Goal: Check status

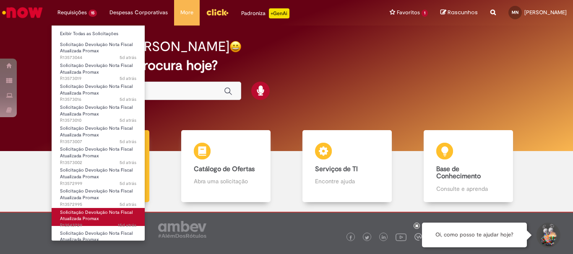
click at [107, 214] on span "Solicitação Devolução Nota Fiscal Atualizada Promax" at bounding box center [96, 216] width 73 height 13
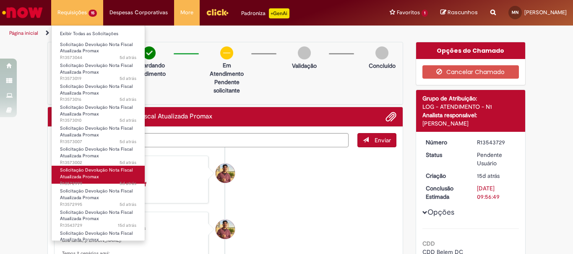
click at [114, 175] on link "Solicitação Devolução Nota Fiscal Atualizada Promax 5d atrás 5 dias atrás R1357…" at bounding box center [98, 175] width 93 height 18
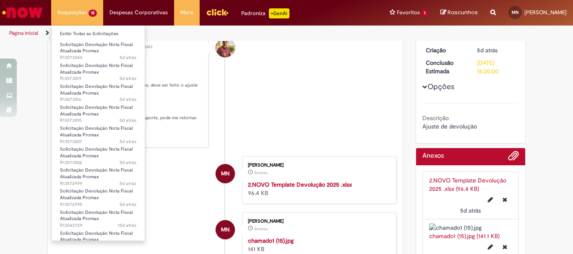
scroll to position [42, 0]
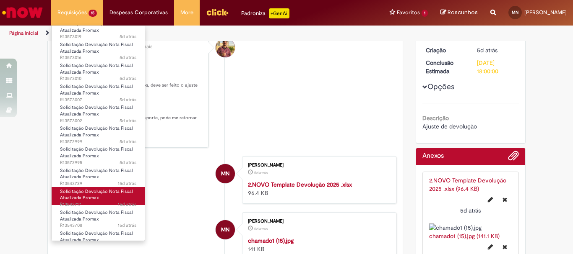
click at [110, 204] on span "15d atrás 15 dias atrás R13543717" at bounding box center [98, 205] width 76 height 7
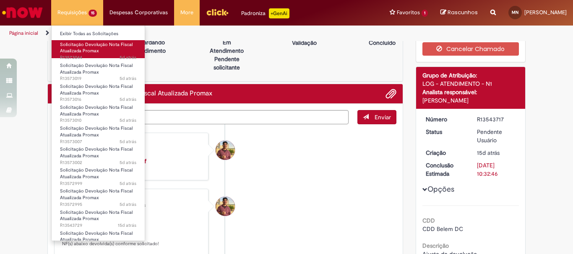
click at [103, 52] on link "Solicitação Devolução Nota Fiscal Atualizada Promax 5d atrás 5 dias atrás R1357…" at bounding box center [98, 49] width 93 height 18
click at [114, 51] on link "Solicitação Devolução Nota Fiscal Atualizada Promax 5d atrás 5 dias atrás R1357…" at bounding box center [98, 49] width 93 height 18
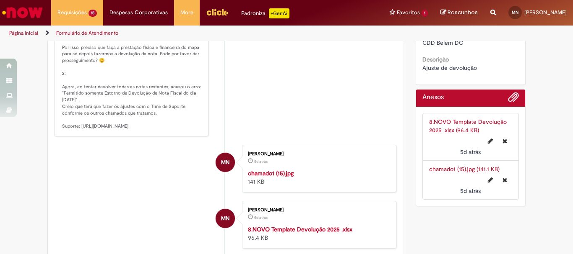
scroll to position [335, 0]
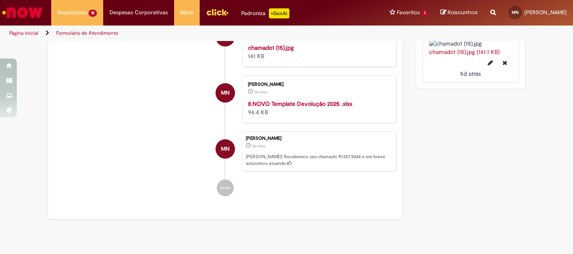
click at [447, 56] on link "chamado1 (15).jpg (141.1 KB)" at bounding box center [464, 52] width 70 height 8
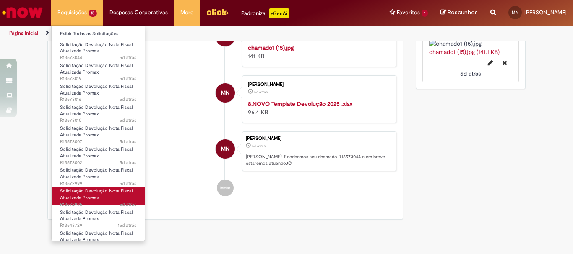
click at [110, 192] on span "Solicitação Devolução Nota Fiscal Atualizada Promax" at bounding box center [96, 194] width 73 height 13
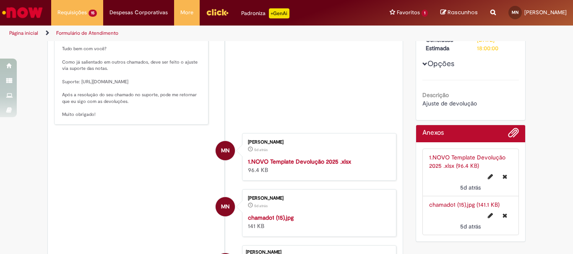
scroll to position [233, 0]
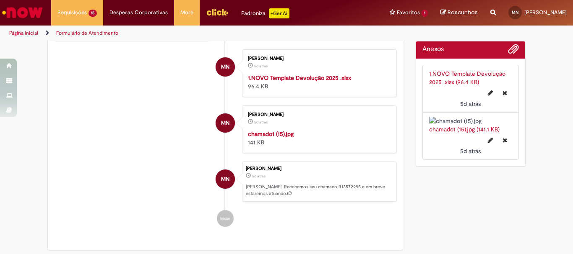
click at [339, 130] on img "Histórico de tíquete" at bounding box center [318, 130] width 140 height 0
click at [462, 75] on link "1.NOVO Template Devolução 2025 .xlsx (96.4 KB)" at bounding box center [467, 78] width 76 height 16
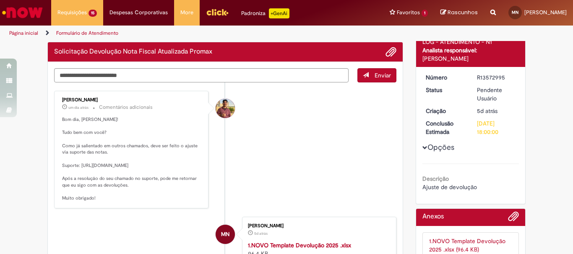
scroll to position [0, 0]
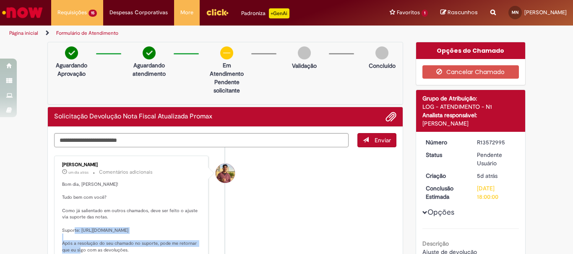
drag, startPoint x: 78, startPoint y: 231, endPoint x: 205, endPoint y: 238, distance: 127.6
click at [205, 238] on div "[PERSON_NAME] um dia atrás um dia atrás Comentários adicionais Bom dia, [PERSON…" at bounding box center [131, 215] width 154 height 118
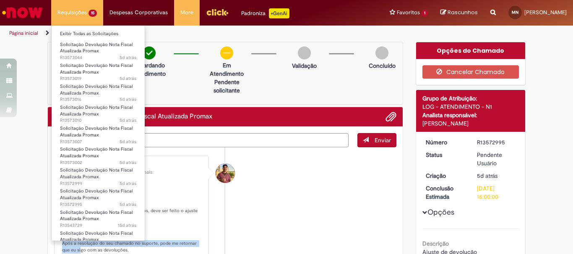
scroll to position [114, 0]
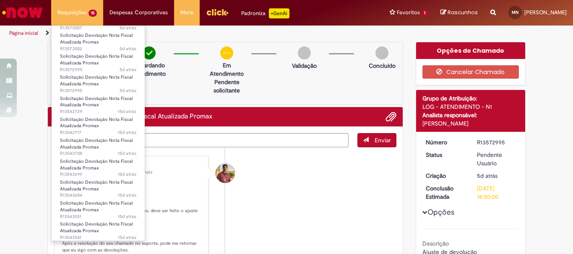
click at [101, 197] on li "Solicitação Devolução Nota Fiscal Atualizada Promax 15d atrás 15 dias atrás R13…" at bounding box center [98, 206] width 93 height 21
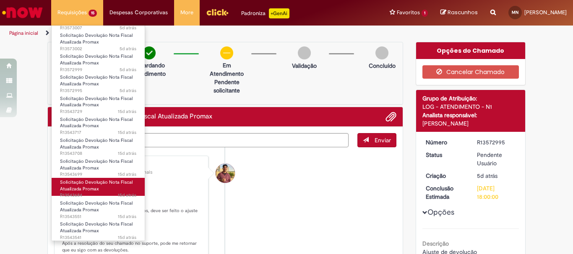
click at [108, 188] on link "Solicitação Devolução Nota Fiscal Atualizada Promax 15d atrás 15 dias atrás R13…" at bounding box center [98, 187] width 93 height 18
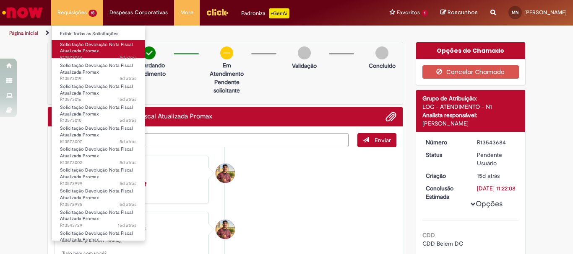
click at [85, 52] on span "Solicitação Devolução Nota Fiscal Atualizada Promax" at bounding box center [96, 47] width 73 height 13
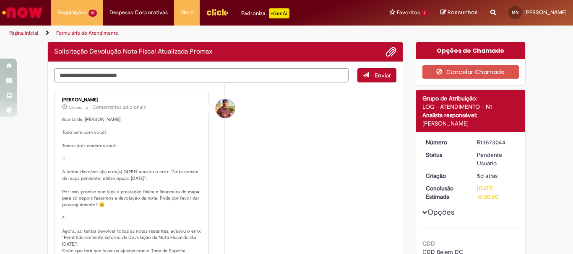
click at [315, 140] on li "[PERSON_NAME] 3d atrás 3 dias atrás Comentários adicionais Boa tarde, [PERSON_N…" at bounding box center [225, 186] width 342 height 190
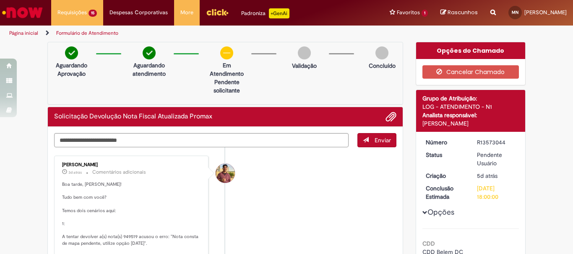
scroll to position [168, 0]
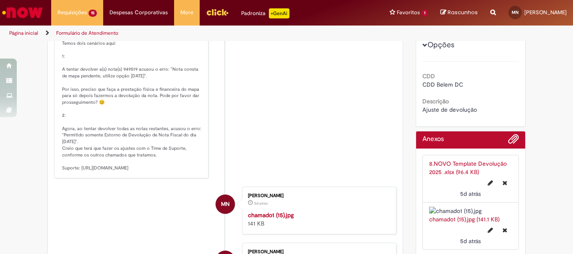
drag, startPoint x: 77, startPoint y: 166, endPoint x: 204, endPoint y: 181, distance: 127.5
click at [204, 179] on div "[PERSON_NAME] 3d atrás 3 dias atrás Comentários adicionais Boa tarde, [PERSON_N…" at bounding box center [131, 83] width 154 height 190
copy p "ttps://[DOMAIN_NAME][URL]"
